Goal: Task Accomplishment & Management: Complete application form

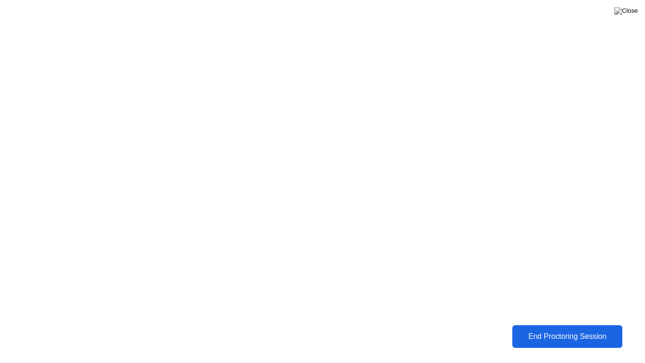
click at [553, 340] on div "End Proctoring Session" at bounding box center [567, 336] width 104 height 8
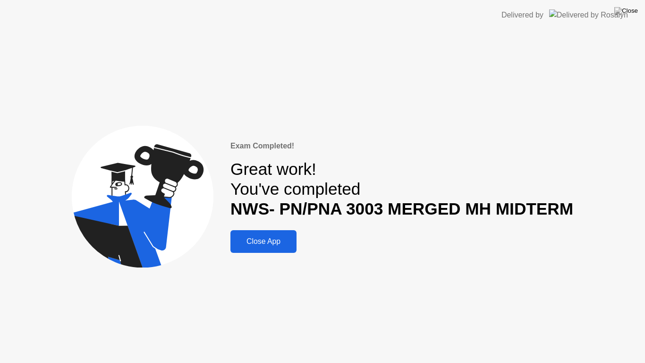
click at [637, 6] on button at bounding box center [626, 11] width 28 height 12
